Goal: Transaction & Acquisition: Obtain resource

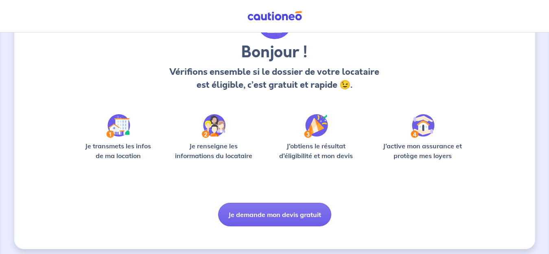
scroll to position [63, 0]
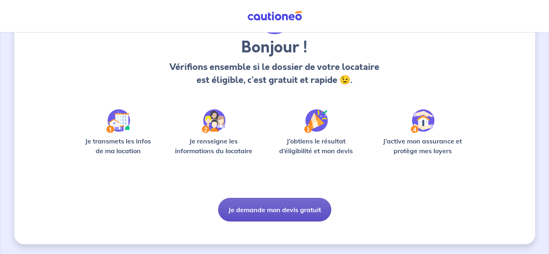
click at [283, 209] on button "Je demande mon devis gratuit" at bounding box center [274, 210] width 113 height 24
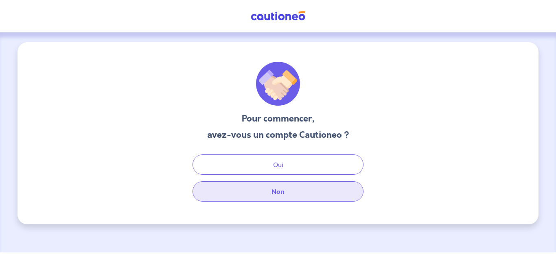
click at [275, 191] on button "Non" at bounding box center [277, 191] width 171 height 20
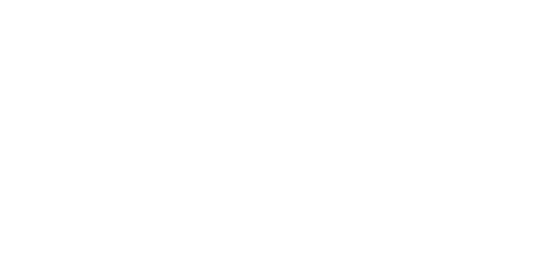
select select "FR"
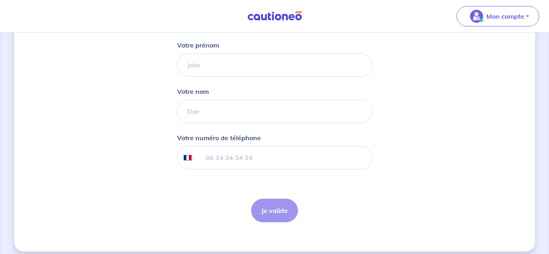
scroll to position [122, 0]
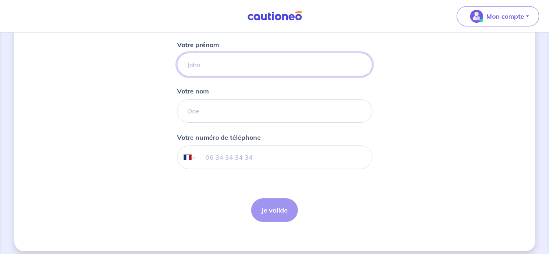
click at [207, 68] on input "Votre prénom" at bounding box center [274, 65] width 195 height 24
click at [226, 67] on input "Marie Sonia MORILHAT" at bounding box center [274, 65] width 195 height 24
drag, startPoint x: 224, startPoint y: 65, endPoint x: 262, endPoint y: 62, distance: 38.7
click at [262, 62] on input "Marie Sonia MORILHAT" at bounding box center [274, 65] width 195 height 24
type input "Marie Sonia"
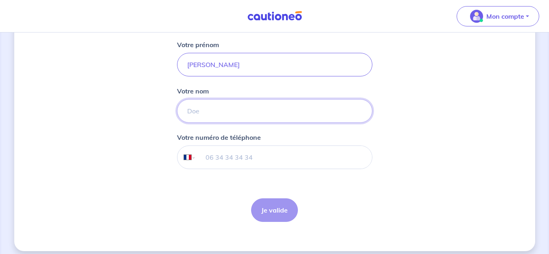
click at [200, 114] on input "Votre nom" at bounding box center [274, 111] width 195 height 24
paste input "MORILHAT"
type input "MORILHAT"
click at [216, 159] on input "tel" at bounding box center [284, 157] width 176 height 23
type input "06 41 89 27 56"
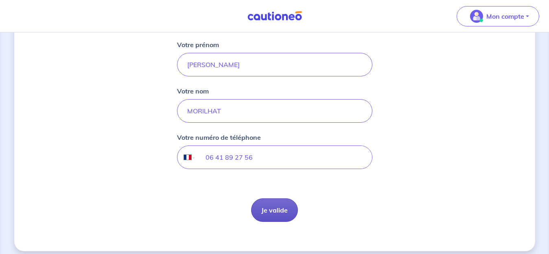
click at [278, 207] on button "Je valide" at bounding box center [274, 210] width 47 height 24
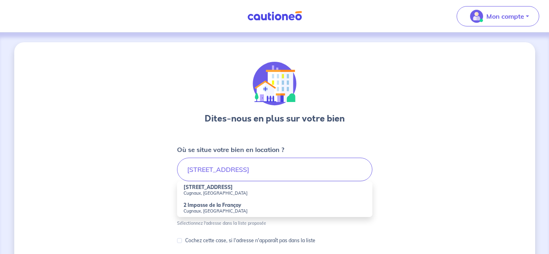
click at [190, 192] on small "Cugnaux, France" at bounding box center [274, 193] width 182 height 6
type input "2 Rue de la Françoy, Cugnaux, France"
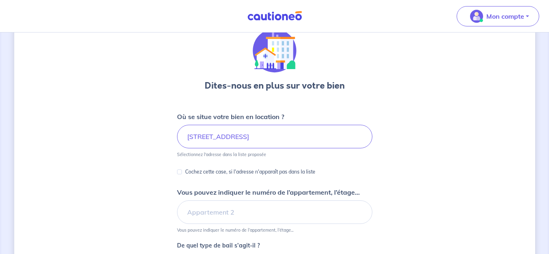
scroll to position [81, 0]
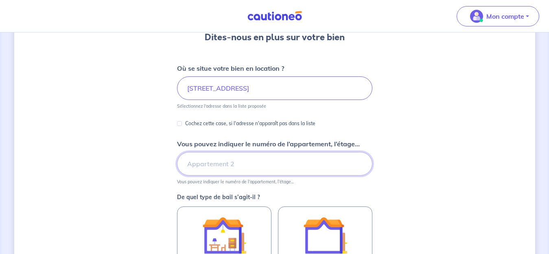
click at [253, 167] on input "Vous pouvez indiquer le numéro de l’appartement, l’étage..." at bounding box center [274, 164] width 195 height 24
click at [187, 168] on input "A103" at bounding box center [274, 164] width 195 height 24
click at [243, 166] on input "Rez-de-chaussée. AppartA103" at bounding box center [274, 164] width 195 height 24
click at [280, 166] on input "Rez-de-chaussée. Bâtiment A. Appartement 103" at bounding box center [274, 164] width 195 height 24
click at [246, 163] on input "Rez-de-chaussée. Bâtiment A. Appartement 103" at bounding box center [274, 164] width 195 height 24
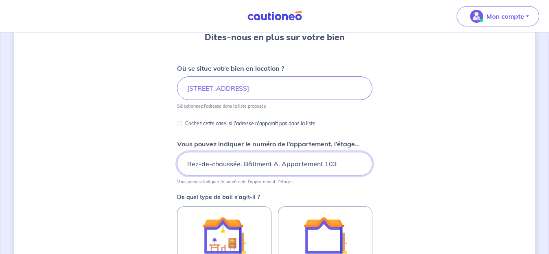
drag, startPoint x: 244, startPoint y: 163, endPoint x: 279, endPoint y: 164, distance: 35.4
click at [279, 164] on input "Rez-de-chaussée. Bâtiment A. Appartement 103" at bounding box center [274, 164] width 195 height 24
click at [288, 165] on input "Rez-de-chaussée. Appartement 103" at bounding box center [274, 164] width 195 height 24
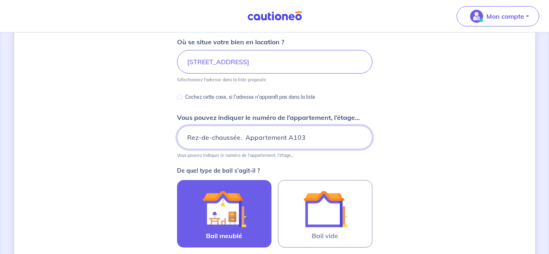
scroll to position [163, 0]
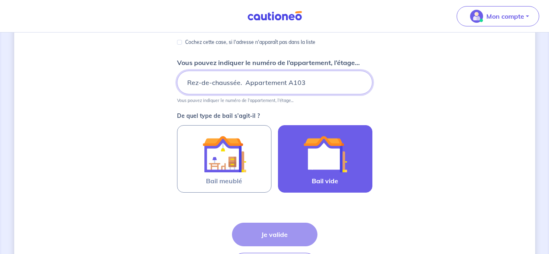
type input "Rez-de-chaussée. Appartement A103"
click at [333, 178] on span "Bail vide" at bounding box center [325, 181] width 26 height 10
click at [0, 0] on input "Bail vide" at bounding box center [0, 0] width 0 height 0
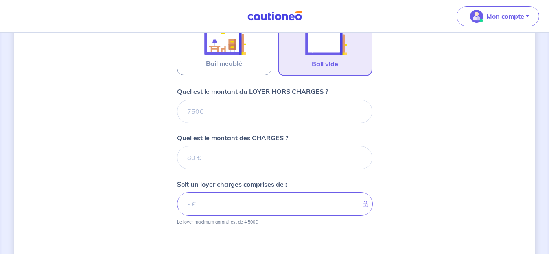
scroll to position [285, 0]
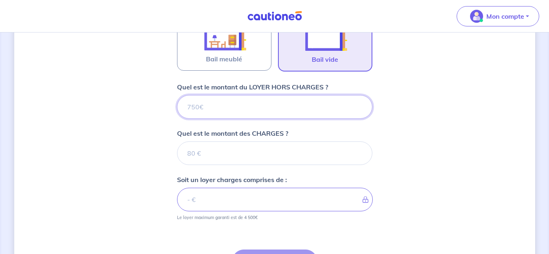
click at [208, 105] on input "Quel est le montant du LOYER HORS CHARGES ?" at bounding box center [274, 107] width 195 height 24
type input "71"
type input "710"
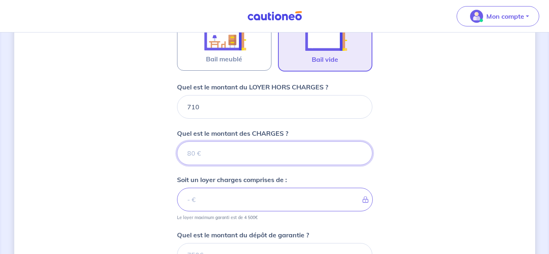
click at [218, 155] on input "Quel est le montant des CHARGES ?" at bounding box center [274, 154] width 195 height 24
type input "80"
type input "790"
type input "80"
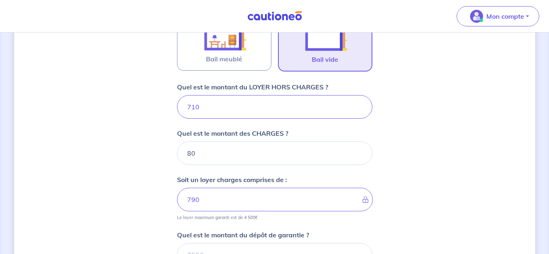
click at [413, 165] on div "Dites-nous en plus sur votre bien Où se situe votre bien en location ? 2 Rue de…" at bounding box center [274, 73] width 521 height 630
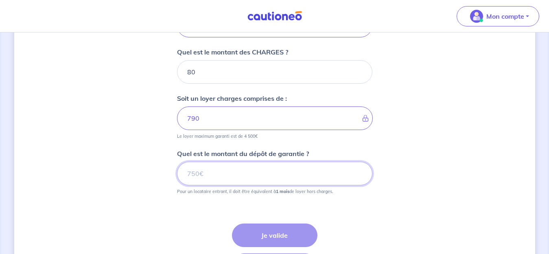
click at [210, 177] on input "Quel est le montant du dépôt de garantie ?" at bounding box center [274, 174] width 195 height 24
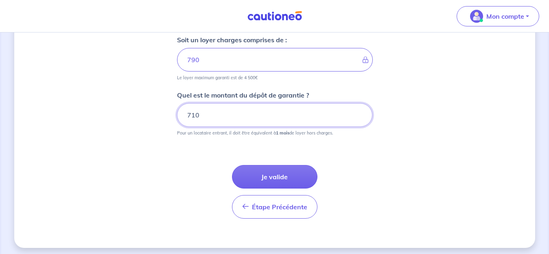
scroll to position [428, 0]
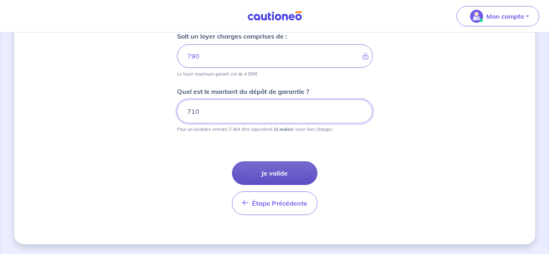
type input "710"
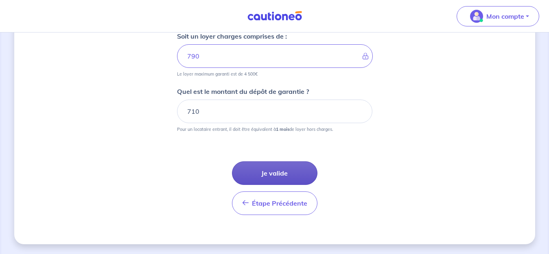
click at [278, 171] on button "Je valide" at bounding box center [274, 173] width 85 height 24
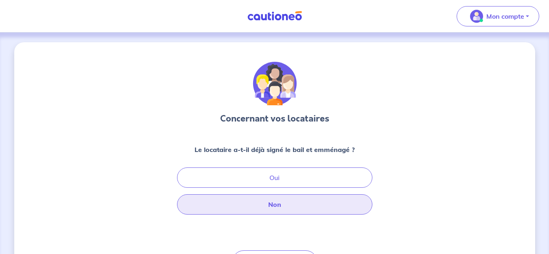
click at [279, 204] on button "Non" at bounding box center [274, 204] width 195 height 20
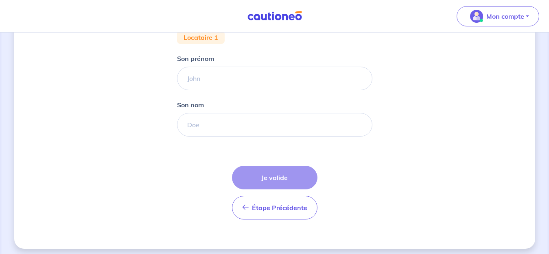
scroll to position [170, 0]
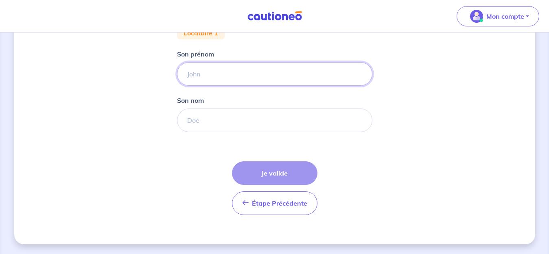
click at [202, 76] on input "Son prénom" at bounding box center [274, 74] width 195 height 24
type input "Pierre"
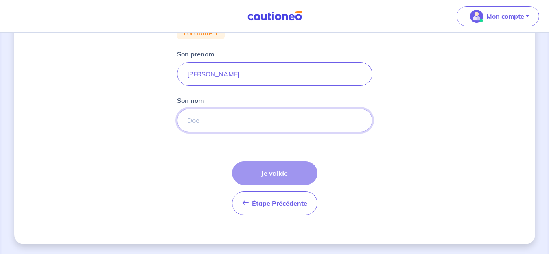
click at [207, 122] on input "Son nom" at bounding box center [274, 121] width 195 height 24
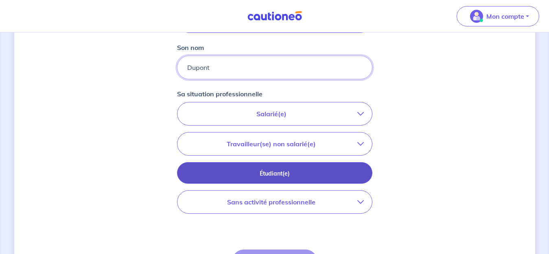
scroll to position [252, 0]
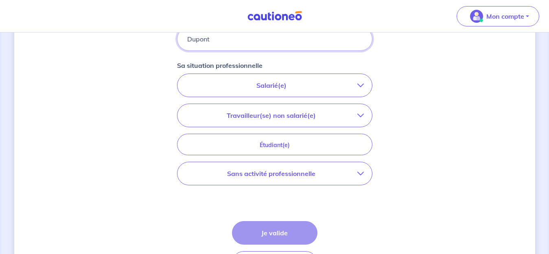
type input "Dupont"
click at [247, 88] on p "Salarié(e)" at bounding box center [271, 86] width 172 height 10
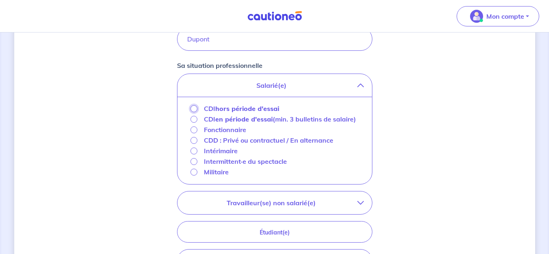
click at [196, 110] on input "CDI hors période d'essai" at bounding box center [193, 108] width 7 height 7
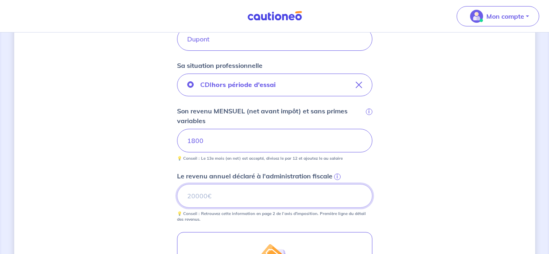
click at [237, 193] on input "Le revenu annuel déclaré à l'administration fiscale i" at bounding box center [274, 196] width 195 height 24
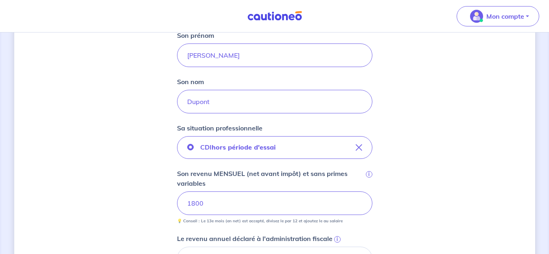
scroll to position [148, 0]
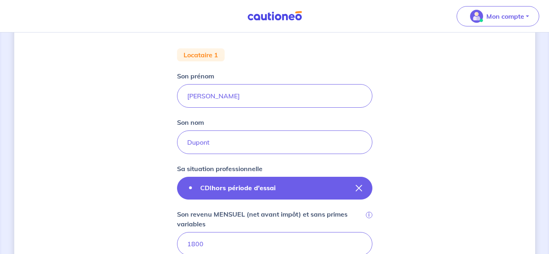
click at [357, 189] on icon "button" at bounding box center [358, 188] width 7 height 7
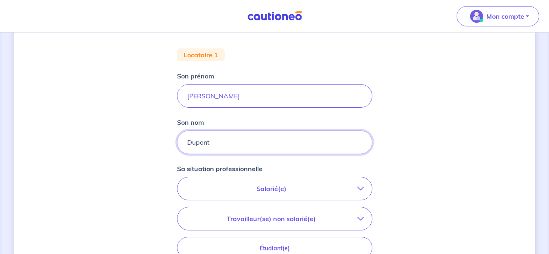
drag, startPoint x: 220, startPoint y: 145, endPoint x: 83, endPoint y: 150, distance: 136.7
click at [89, 152] on div "Concernant vos locataires 💡 Pour info : nous acceptons les personnes seules, le…" at bounding box center [274, 151] width 521 height 514
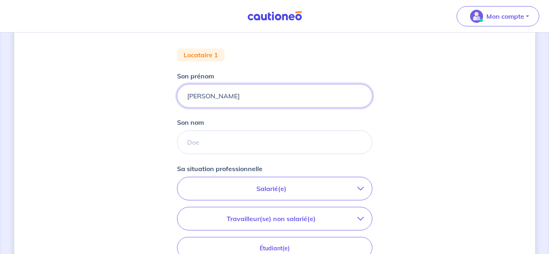
drag, startPoint x: 213, startPoint y: 104, endPoint x: 133, endPoint y: 96, distance: 80.5
click at [134, 97] on div "Concernant vos locataires 💡 Pour info : nous acceptons les personnes seules, le…" at bounding box center [274, 151] width 521 height 514
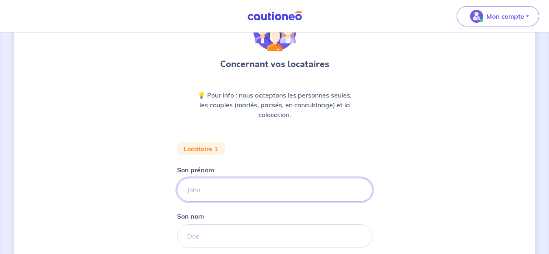
scroll to position [0, 0]
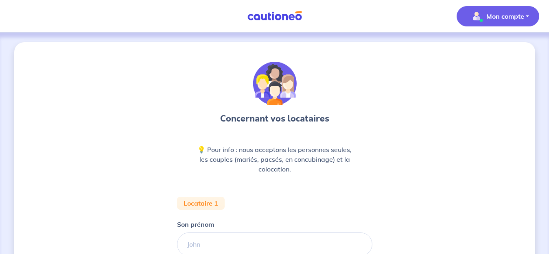
click at [512, 19] on p "Mon compte" at bounding box center [505, 16] width 38 height 10
click at [484, 55] on link "Mes informations" at bounding box center [489, 50] width 65 height 13
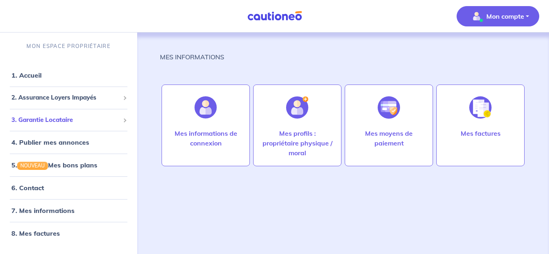
click at [65, 120] on span "3. Garantie Locataire" at bounding box center [65, 119] width 108 height 9
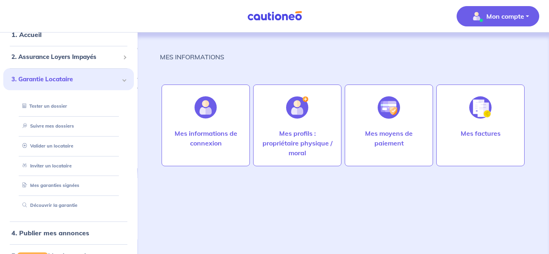
click at [266, 15] on img at bounding box center [274, 16] width 61 height 10
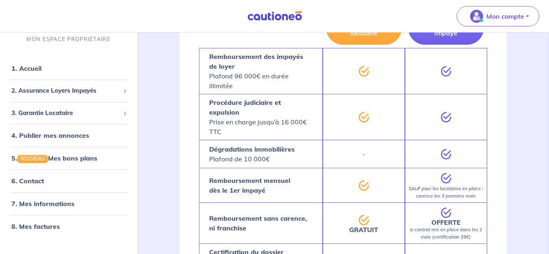
scroll to position [285, 0]
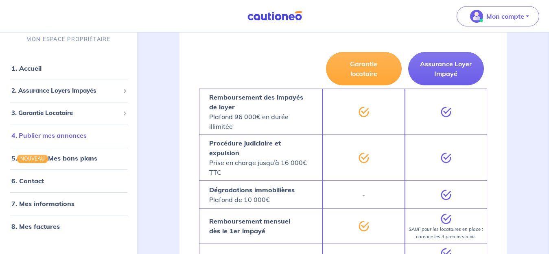
click at [62, 135] on link "4. Publier mes annonces" at bounding box center [48, 135] width 75 height 8
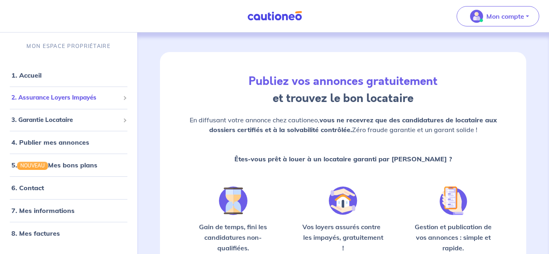
click at [74, 99] on span "2. Assurance Loyers Impayés" at bounding box center [65, 97] width 108 height 9
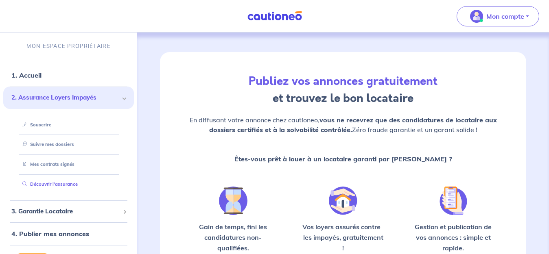
click at [66, 182] on link "Découvrir l'assurance" at bounding box center [48, 184] width 59 height 6
click at [41, 123] on link "Souscrire" at bounding box center [34, 125] width 31 height 6
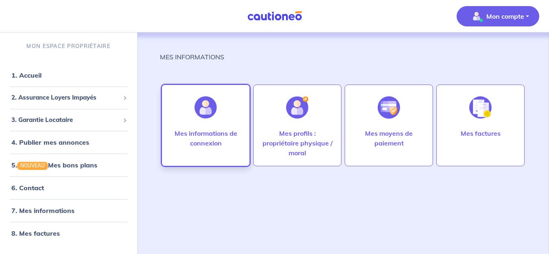
click at [204, 134] on p "Mes informations de connexion" at bounding box center [205, 139] width 71 height 20
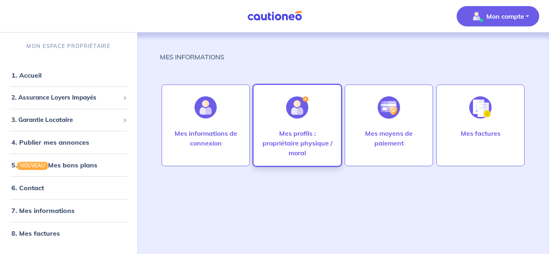
click at [292, 144] on p "Mes profils : propriétaire physique / moral" at bounding box center [297, 143] width 71 height 29
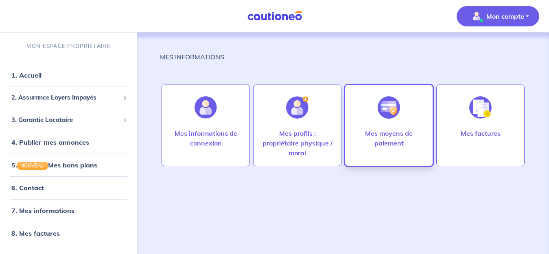
click at [396, 142] on p "Mes moyens de paiement" at bounding box center [388, 139] width 71 height 20
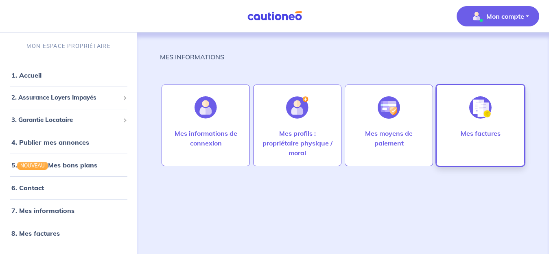
click at [482, 136] on p "Mes factures" at bounding box center [480, 134] width 40 height 10
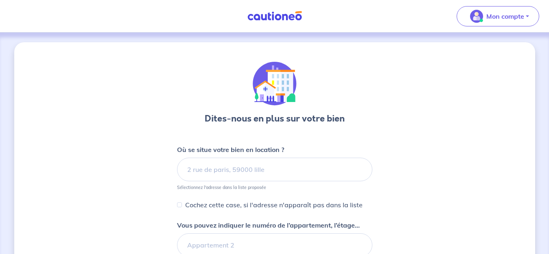
select select "FR"
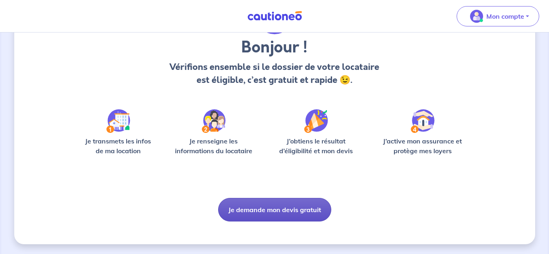
click at [281, 212] on button "Je demande mon devis gratuit" at bounding box center [274, 210] width 113 height 24
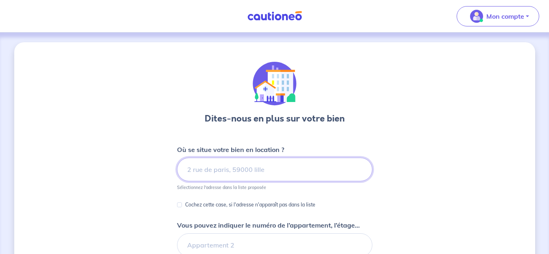
click at [232, 170] on input at bounding box center [274, 170] width 195 height 24
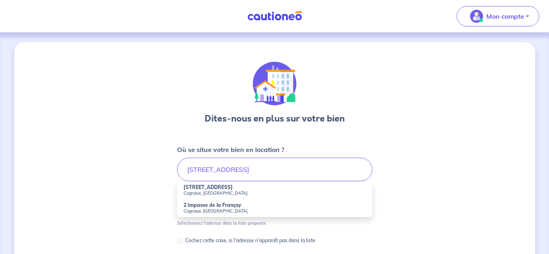
click at [218, 191] on small "Cugnaux, France" at bounding box center [274, 193] width 182 height 6
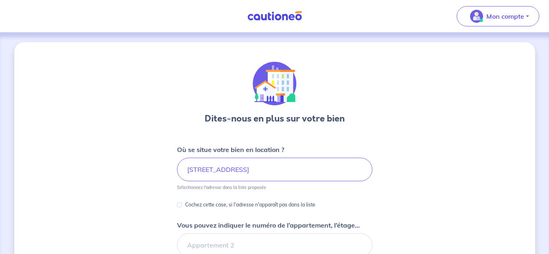
type input "2 Rue de la Françoy, Cugnaux, France"
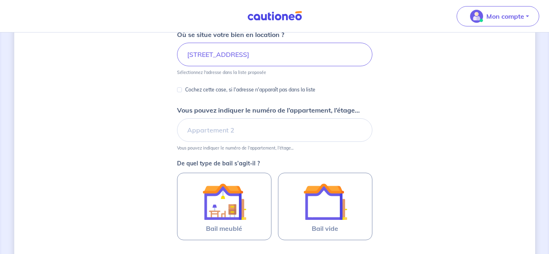
scroll to position [163, 0]
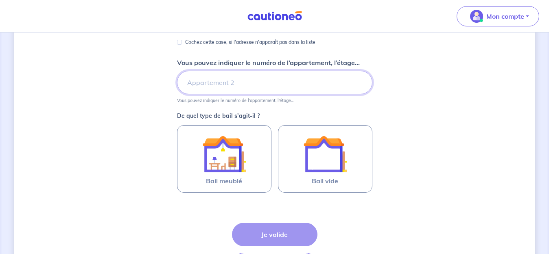
click at [241, 89] on input "Vous pouvez indiquer le numéro de l’appartement, l’étage..." at bounding box center [274, 83] width 195 height 24
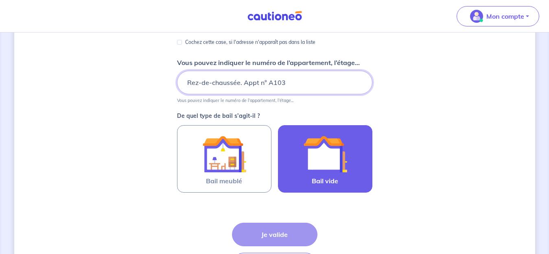
type input "Rez-de-chaussée. Appt n° A103"
click at [337, 175] on img at bounding box center [325, 154] width 44 height 44
click at [0, 0] on input "Bail vide" at bounding box center [0, 0] width 0 height 0
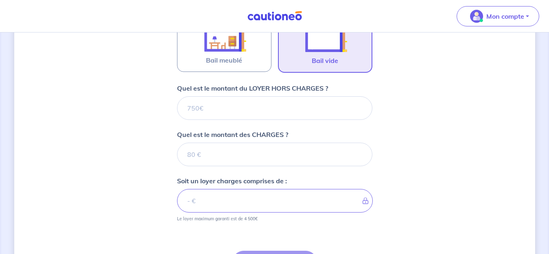
scroll to position [285, 0]
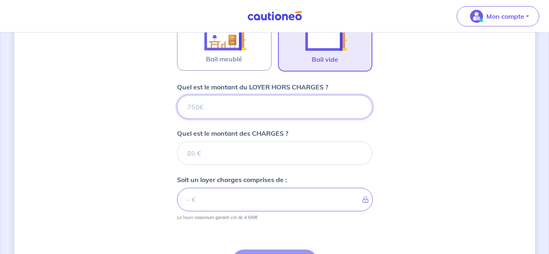
click at [228, 112] on input "Quel est le montant du LOYER HORS CHARGES ?" at bounding box center [274, 107] width 195 height 24
type input "71"
type input "710"
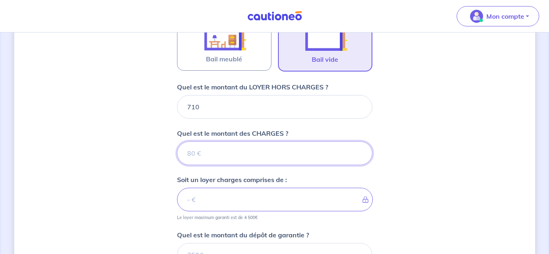
click at [222, 158] on input "Quel est le montant des CHARGES ?" at bounding box center [274, 154] width 195 height 24
type input "80"
type input "790"
type input "80"
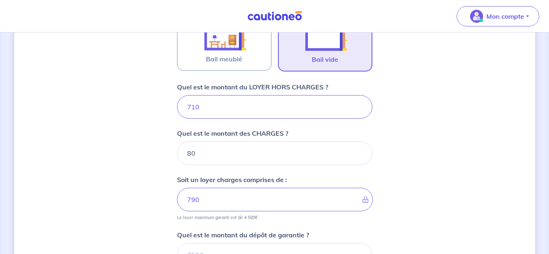
click at [405, 148] on div "Dites-nous en plus sur votre bien Où se situe votre bien en location ? 2 Rue de…" at bounding box center [274, 73] width 521 height 630
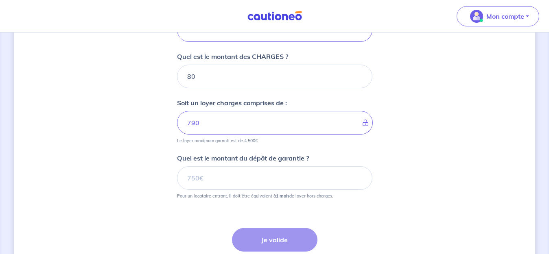
scroll to position [407, 0]
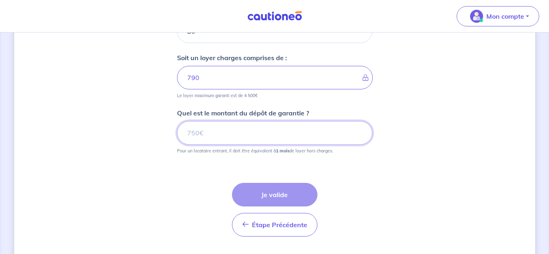
click at [190, 132] on input "Quel est le montant du dépôt de garantie ?" at bounding box center [274, 133] width 195 height 24
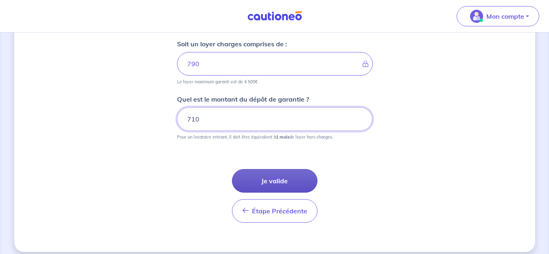
scroll to position [428, 0]
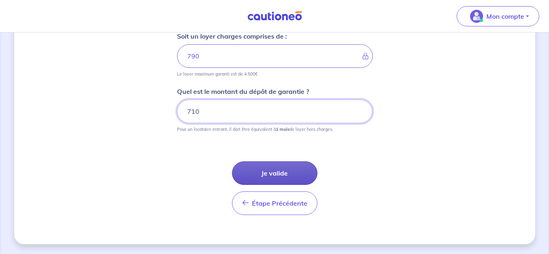
type input "710"
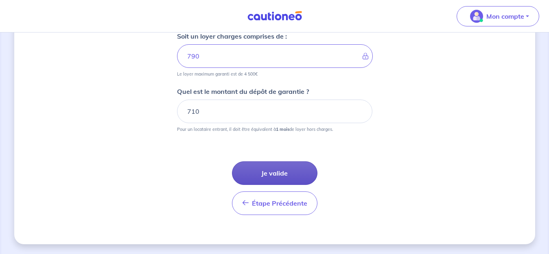
click at [282, 172] on button "Je valide" at bounding box center [274, 173] width 85 height 24
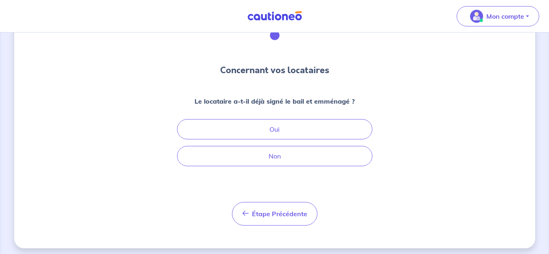
scroll to position [52, 0]
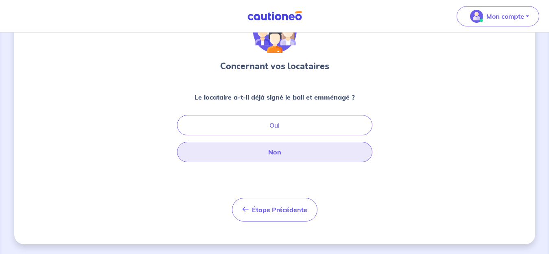
click at [284, 152] on button "Non" at bounding box center [274, 152] width 195 height 20
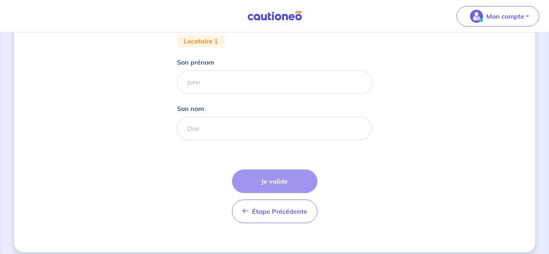
scroll to position [163, 0]
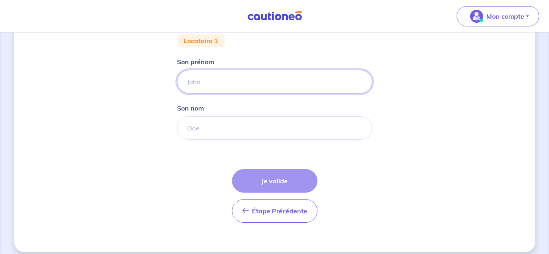
click at [227, 87] on input "Son prénom" at bounding box center [274, 82] width 195 height 24
type input "JJJ"
click at [217, 123] on input "Son nom" at bounding box center [274, 128] width 195 height 24
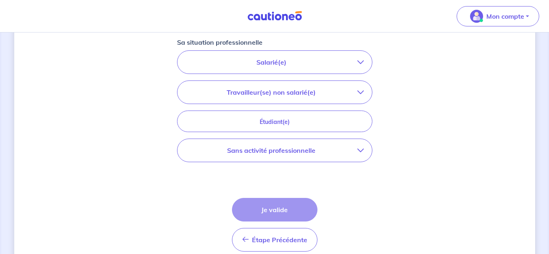
scroll to position [244, 0]
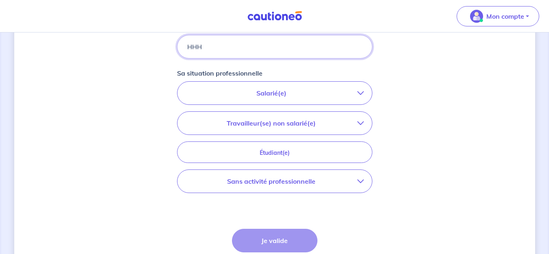
type input "HHH"
click at [273, 92] on p "Salarié(e)" at bounding box center [271, 93] width 172 height 10
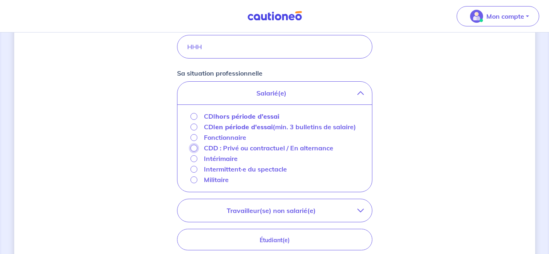
click at [193, 152] on input "CDD : Privé ou contractuel / En alternance" at bounding box center [193, 148] width 7 height 7
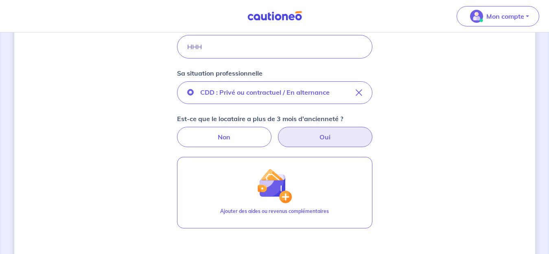
click at [327, 139] on label "Oui" at bounding box center [325, 137] width 94 height 20
click at [277, 132] on input "Oui" at bounding box center [274, 129] width 5 height 5
radio input "true"
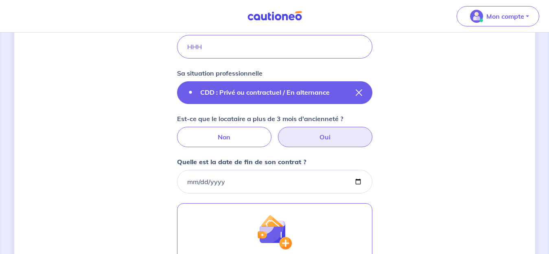
click at [242, 94] on p "CDD : Privé ou contractuel / En alternance" at bounding box center [264, 92] width 129 height 10
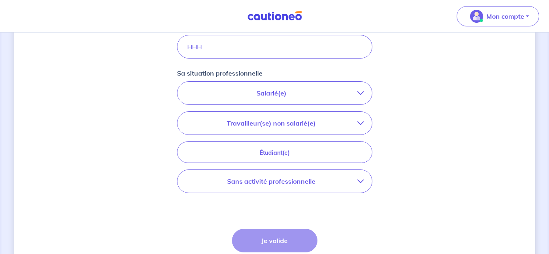
click at [279, 96] on p "Salarié(e)" at bounding box center [271, 93] width 172 height 10
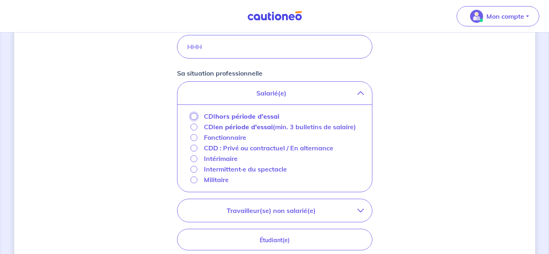
click at [194, 115] on input "CDI hors période d'essai" at bounding box center [193, 116] width 7 height 7
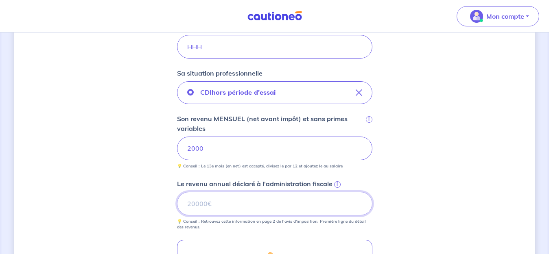
click at [254, 203] on input "Le revenu annuel déclaré à l'administration fiscale i" at bounding box center [274, 204] width 195 height 24
drag, startPoint x: 190, startPoint y: 207, endPoint x: 222, endPoint y: 207, distance: 32.1
click at [225, 207] on input "25000" at bounding box center [274, 204] width 195 height 24
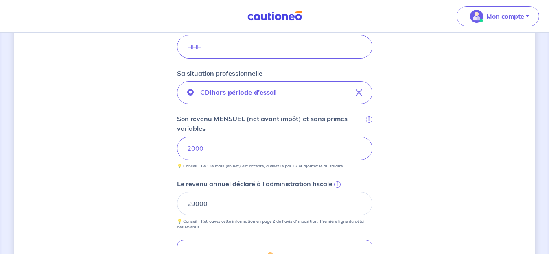
click at [336, 185] on span "i" at bounding box center [337, 184] width 7 height 7
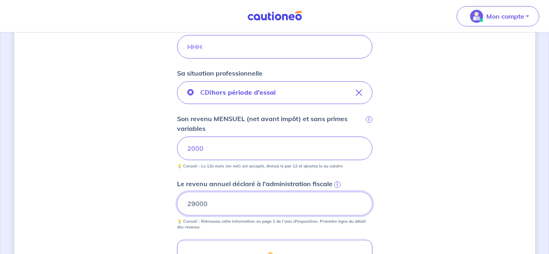
click at [336, 192] on input "29000" at bounding box center [274, 204] width 195 height 24
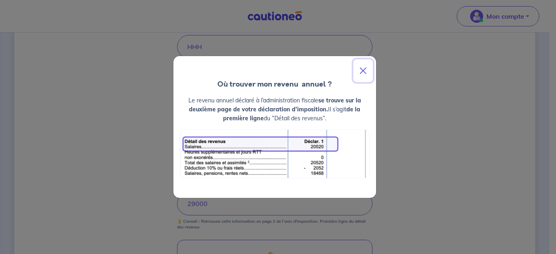
click at [364, 72] on button "Close" at bounding box center [363, 70] width 20 height 23
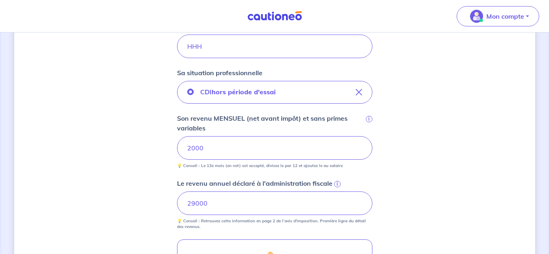
scroll to position [285, 0]
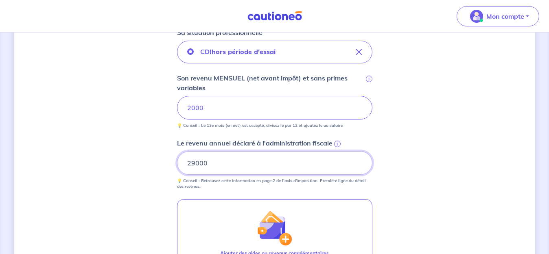
drag, startPoint x: 201, startPoint y: 160, endPoint x: 229, endPoint y: 155, distance: 28.2
click at [229, 155] on input "29000" at bounding box center [274, 163] width 195 height 24
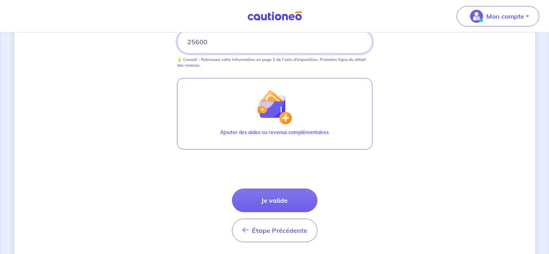
scroll to position [392, 0]
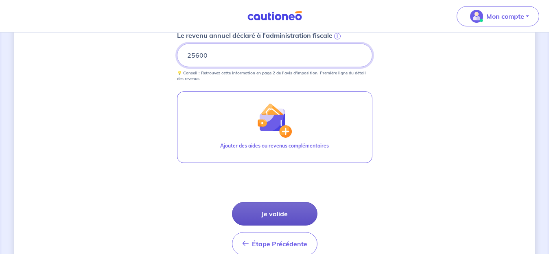
type input "25600"
click at [276, 210] on button "Je valide" at bounding box center [274, 214] width 85 height 24
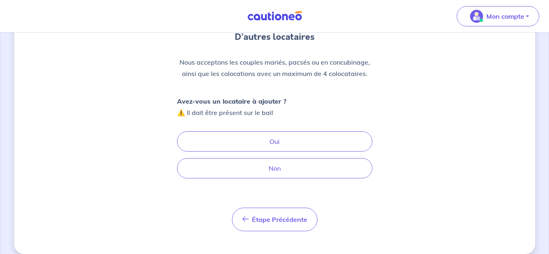
scroll to position [92, 0]
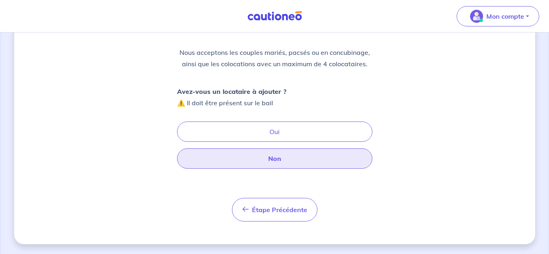
click at [276, 157] on button "Non" at bounding box center [274, 158] width 195 height 20
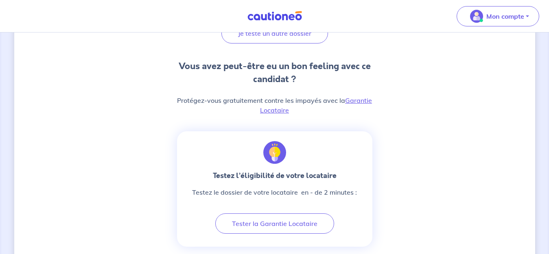
scroll to position [203, 0]
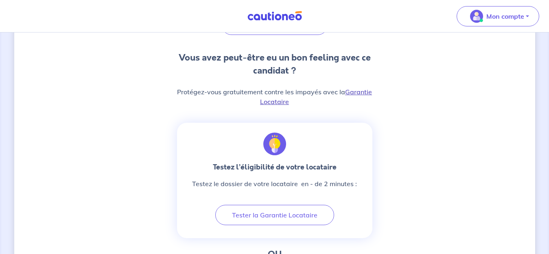
click at [362, 92] on link "Garantie Locataire" at bounding box center [316, 97] width 112 height 18
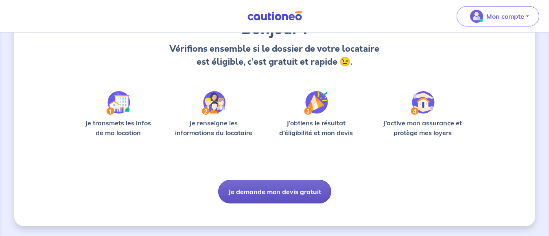
click at [260, 192] on button "Je demande mon devis gratuit" at bounding box center [274, 192] width 113 height 24
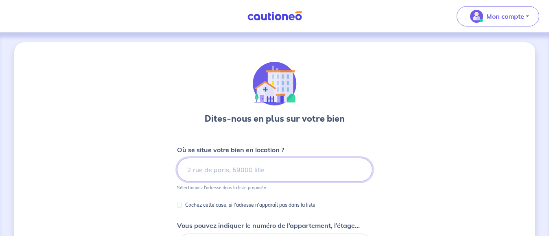
click at [198, 173] on input at bounding box center [274, 170] width 195 height 24
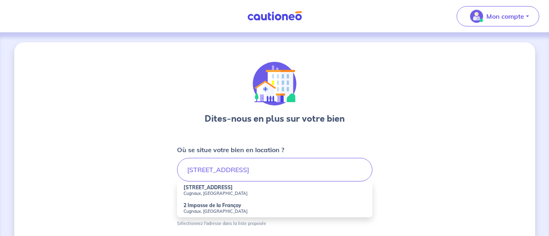
click at [198, 187] on strong "2 Rue de la Françoy" at bounding box center [207, 187] width 49 height 6
type input "2 Rue de la Françoy, Cugnaux, France"
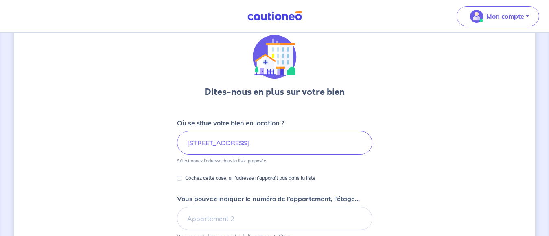
scroll to position [81, 0]
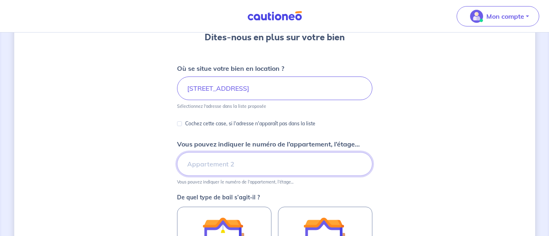
click at [209, 161] on input "Vous pouvez indiquer le numéro de l’appartement, l’étage..." at bounding box center [274, 164] width 195 height 24
type input "A103"
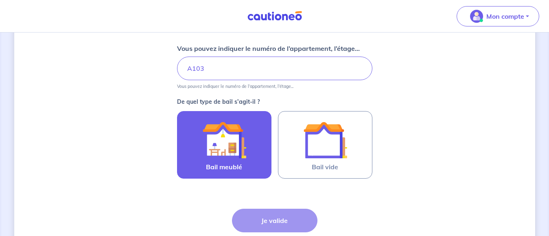
scroll to position [203, 0]
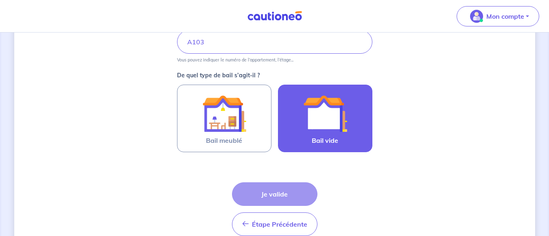
click at [328, 121] on img at bounding box center [325, 114] width 44 height 44
click at [0, 0] on input "Bail vide" at bounding box center [0, 0] width 0 height 0
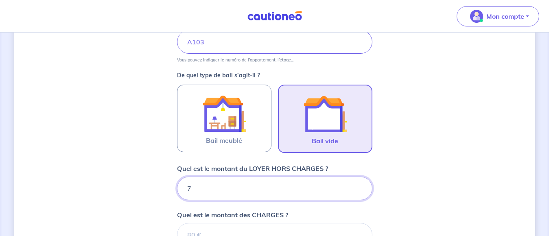
type input "71"
type input "710"
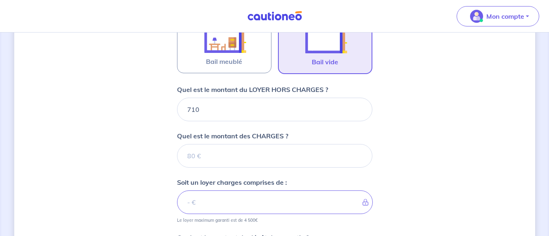
scroll to position [285, 0]
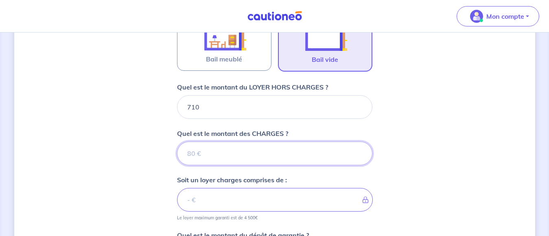
click at [224, 149] on input "Quel est le montant des CHARGES ?" at bounding box center [274, 154] width 195 height 24
type input "80"
type input "790"
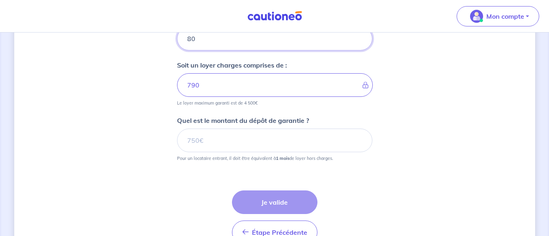
scroll to position [407, 0]
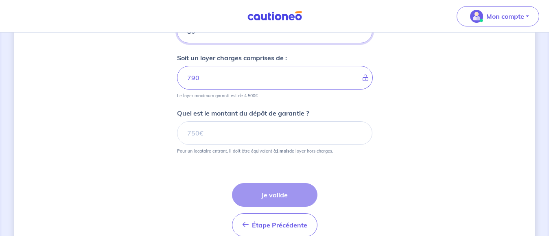
type input "80"
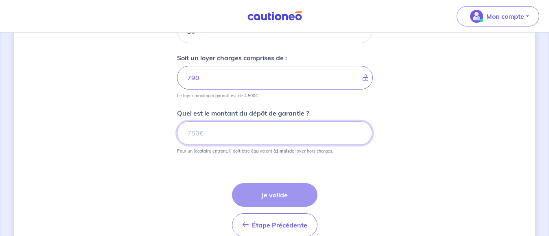
click at [227, 131] on input "Quel est le montant du dépôt de garantie ?" at bounding box center [274, 133] width 195 height 24
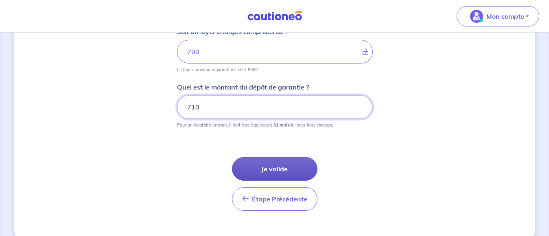
scroll to position [447, 0]
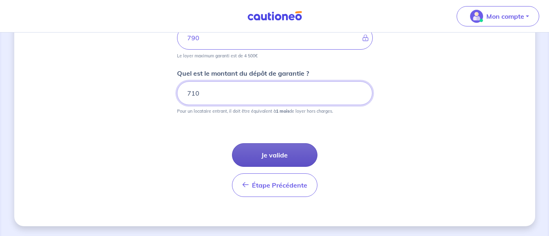
type input "710"
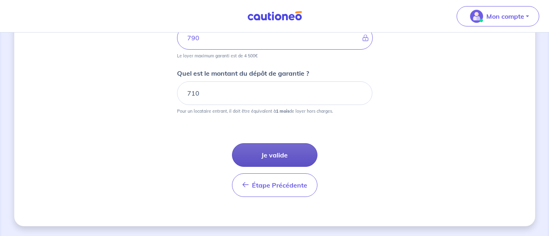
click at [273, 161] on button "Je valide" at bounding box center [274, 155] width 85 height 24
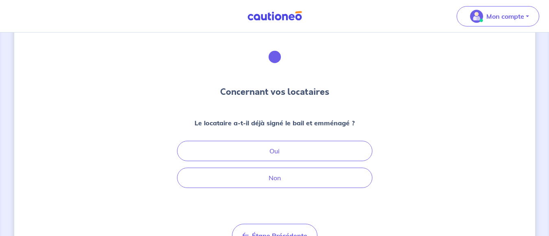
scroll to position [71, 0]
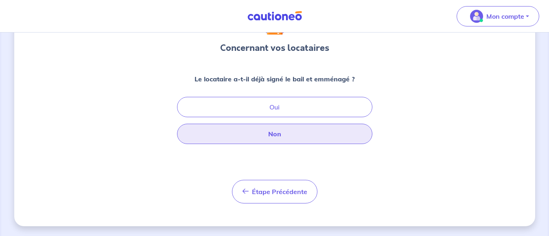
click at [273, 135] on button "Non" at bounding box center [274, 134] width 195 height 20
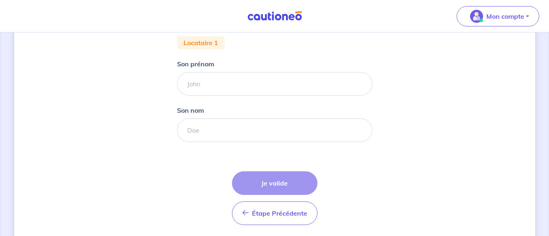
scroll to position [163, 0]
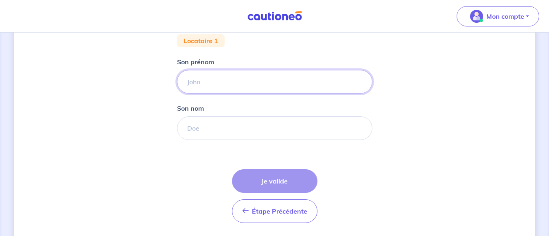
click at [209, 87] on input "Son prénom" at bounding box center [274, 82] width 195 height 24
type input "hyhh"
click at [207, 134] on input "Son nom" at bounding box center [274, 128] width 195 height 24
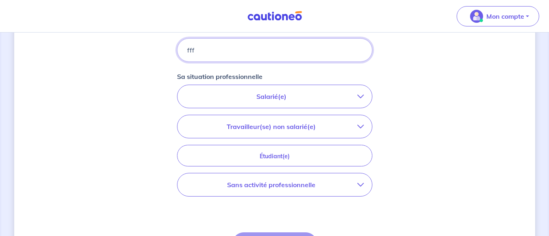
scroll to position [244, 0]
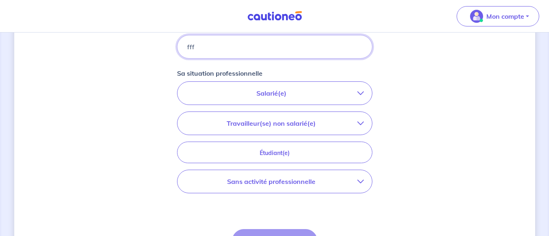
type input "fff"
click at [265, 96] on p "Salarié(e)" at bounding box center [271, 93] width 172 height 10
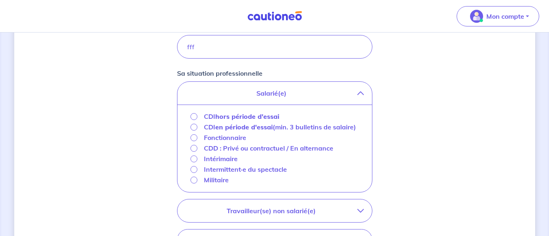
click at [218, 120] on p "CDI hors période d'essai" at bounding box center [241, 116] width 75 height 10
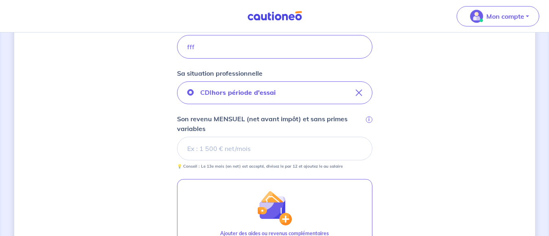
click at [233, 148] on input "Son revenu MENSUEL (net avant impôt) et sans primes variables i" at bounding box center [274, 149] width 195 height 24
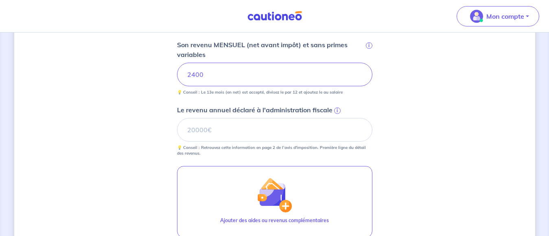
scroll to position [325, 0]
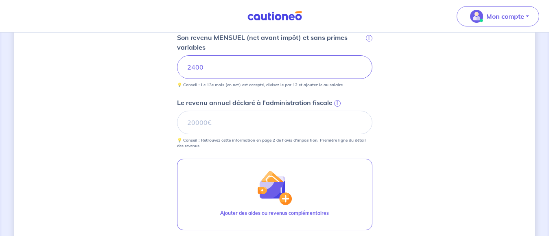
click at [416, 98] on div "Concernant vos locataires 💡 Pour info : nous acceptons les personnes seules, le…" at bounding box center [274, 34] width 521 height 635
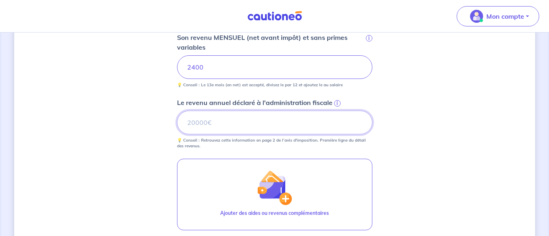
click at [219, 124] on input "Le revenu annuel déclaré à l'administration fiscale i" at bounding box center [274, 123] width 195 height 24
type input "28800"
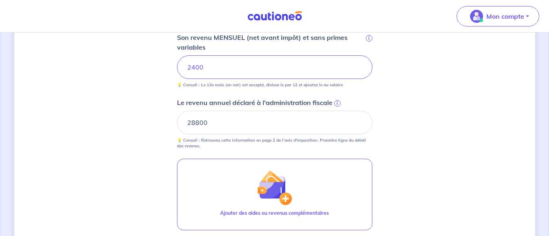
click at [397, 177] on div "Concernant vos locataires 💡 Pour info : nous acceptons les personnes seules, le…" at bounding box center [274, 34] width 521 height 635
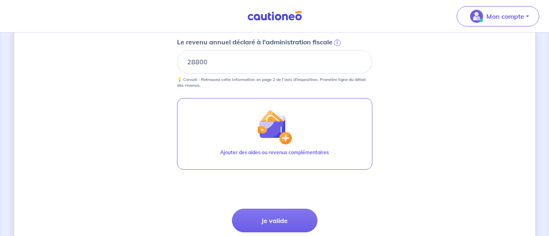
scroll to position [366, 0]
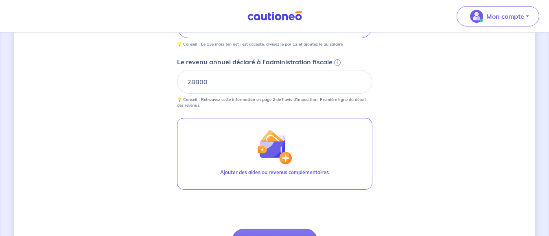
click at [338, 61] on span "i" at bounding box center [337, 62] width 7 height 7
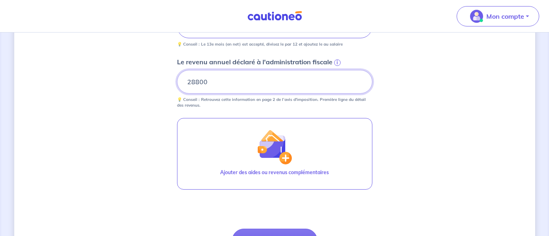
click at [338, 70] on input "28800" at bounding box center [274, 82] width 195 height 24
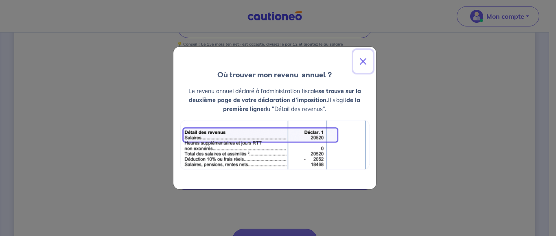
click at [365, 62] on button "Close" at bounding box center [363, 61] width 20 height 23
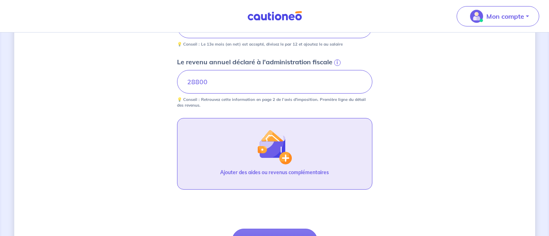
scroll to position [407, 0]
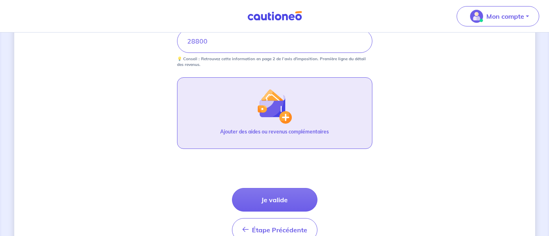
click at [281, 113] on img "button" at bounding box center [274, 106] width 35 height 35
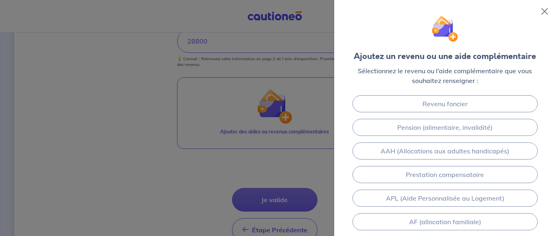
click at [98, 168] on div at bounding box center [278, 118] width 556 height 236
click at [546, 11] on button "Close" at bounding box center [544, 11] width 13 height 13
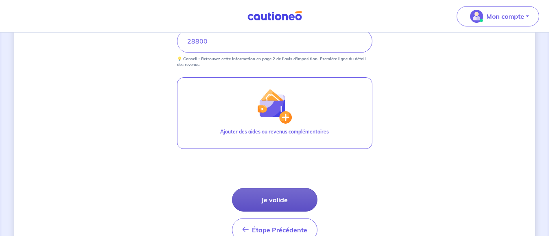
click at [276, 200] on button "Je valide" at bounding box center [274, 200] width 85 height 24
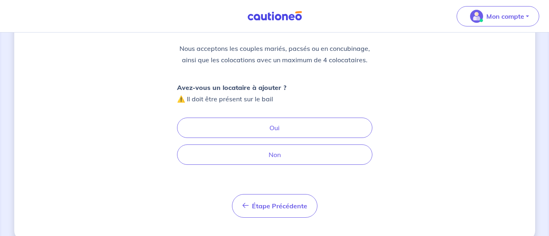
scroll to position [110, 0]
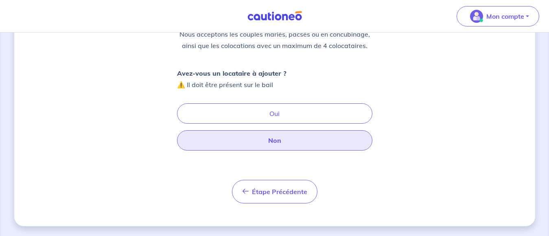
click at [272, 138] on button "Non" at bounding box center [274, 140] width 195 height 20
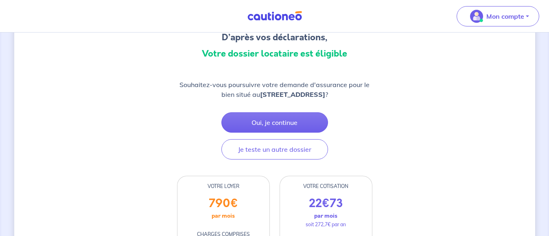
scroll to position [122, 0]
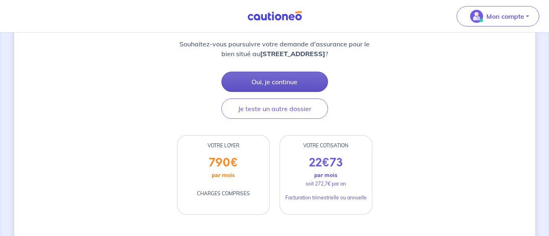
click at [276, 80] on button "Oui, je continue" at bounding box center [274, 82] width 107 height 20
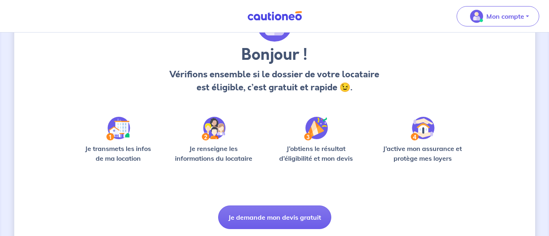
scroll to position [81, 0]
